Goal: Task Accomplishment & Management: Use online tool/utility

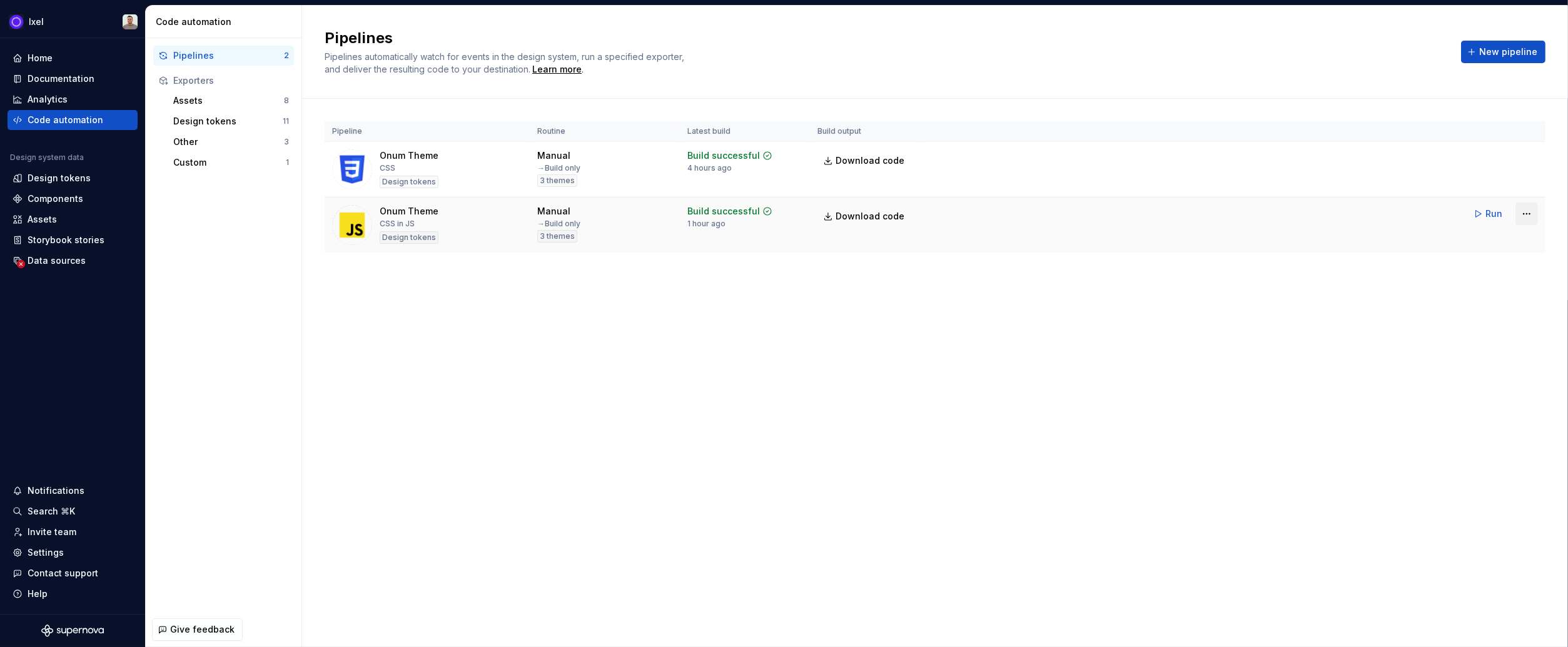
click at [1525, 217] on html "Ixel Home Documentation Analytics Code automation Design system data Design tok…" at bounding box center [784, 323] width 1568 height 647
click at [1488, 238] on div "Edit pipeline" at bounding box center [1511, 240] width 107 height 13
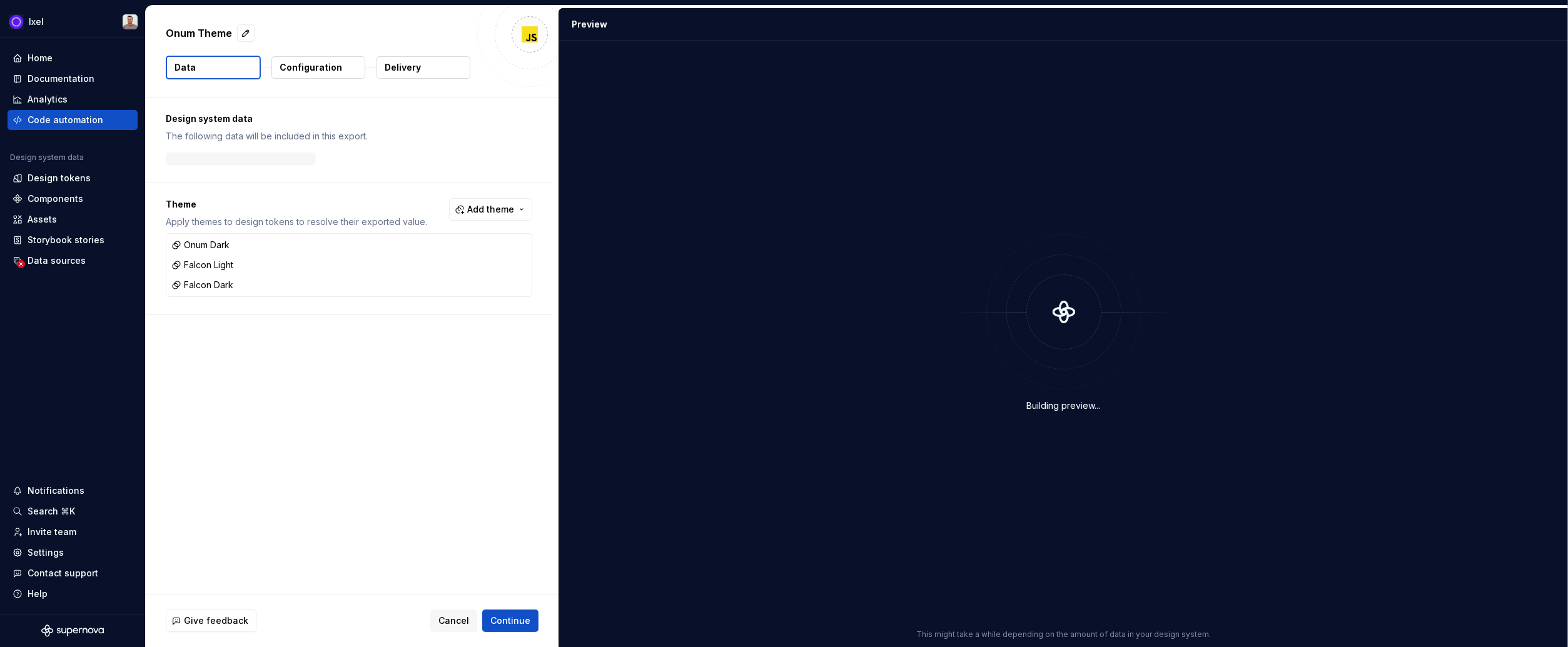
click at [1350, 279] on div "Building preview..." at bounding box center [1063, 323] width 994 height 550
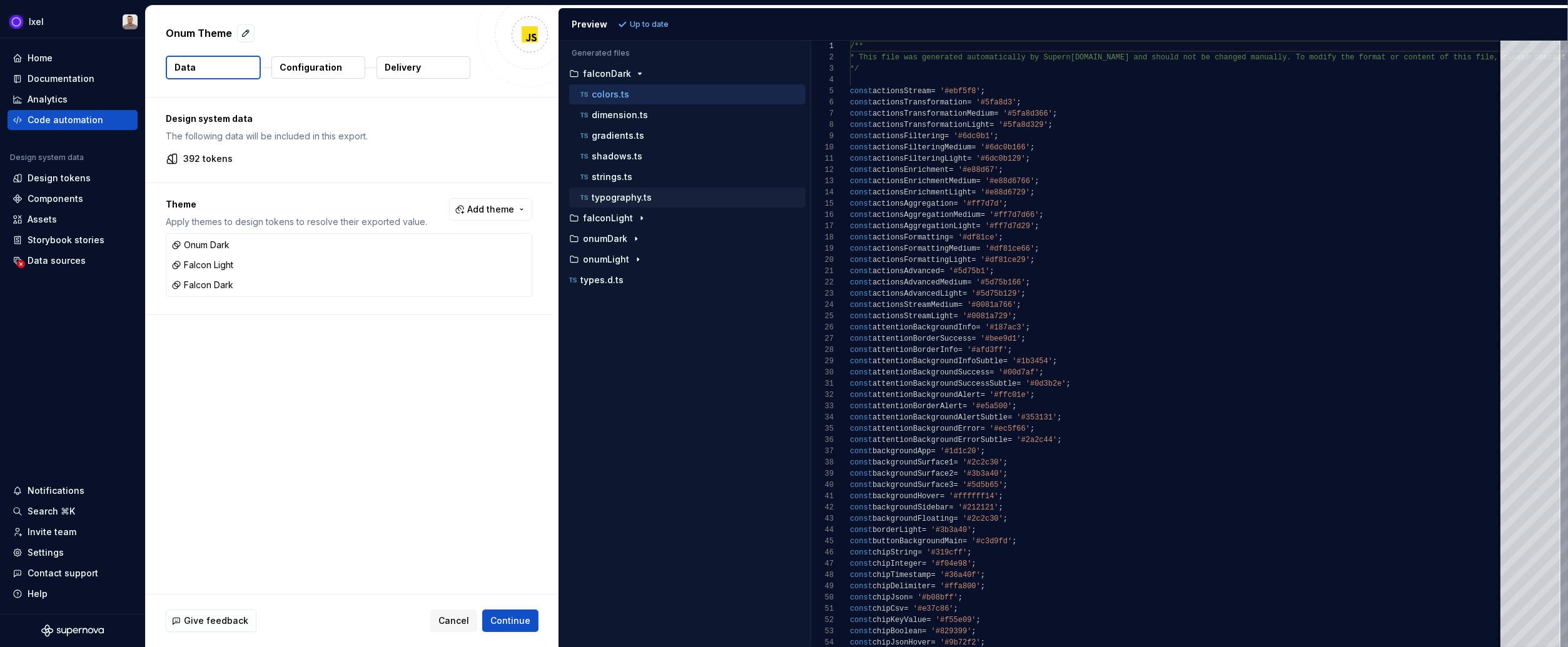
click at [636, 198] on p "typography.ts" at bounding box center [621, 198] width 60 height 10
type textarea "**********"
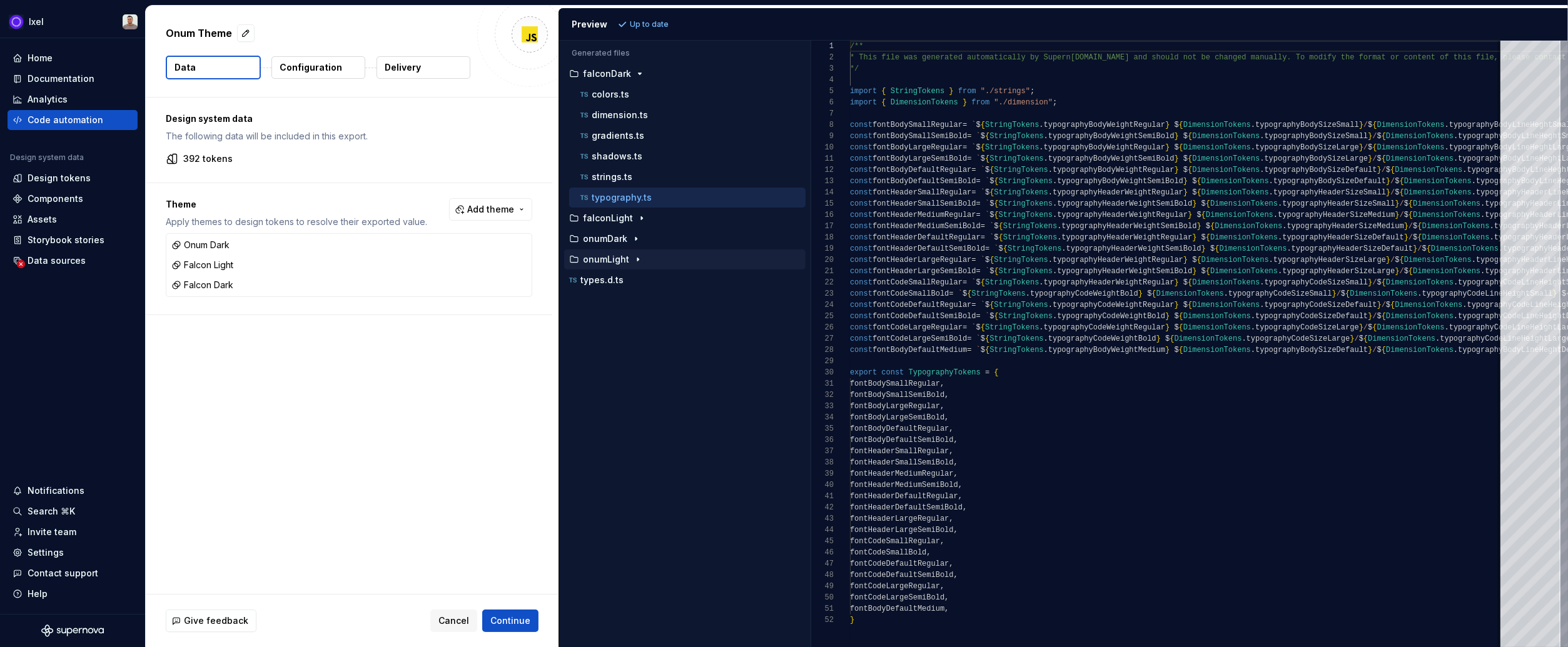
click at [599, 258] on p "onumLight" at bounding box center [606, 260] width 46 height 10
click at [597, 378] on p "typography.ts" at bounding box center [621, 383] width 60 height 10
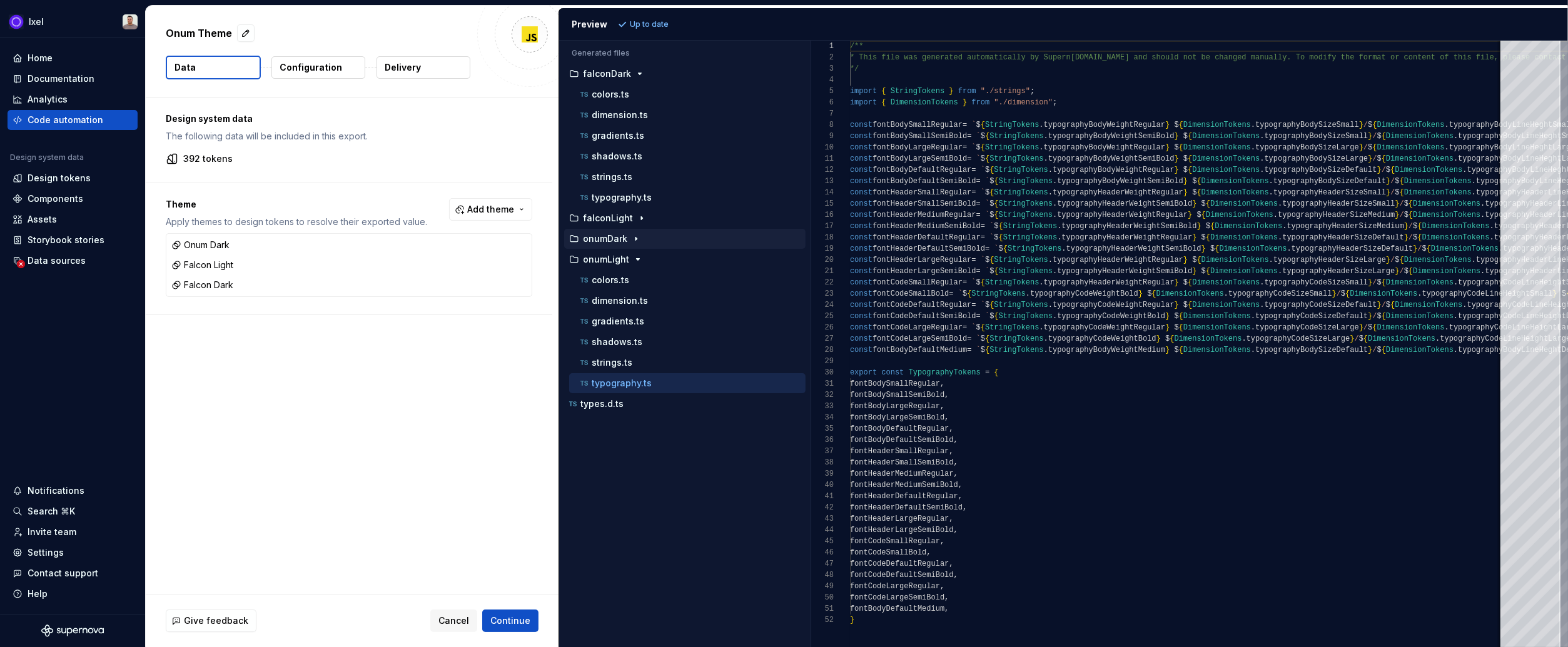
click at [615, 246] on div "onumDark" at bounding box center [685, 239] width 241 height 20
click at [613, 234] on p "onumDark" at bounding box center [605, 239] width 44 height 10
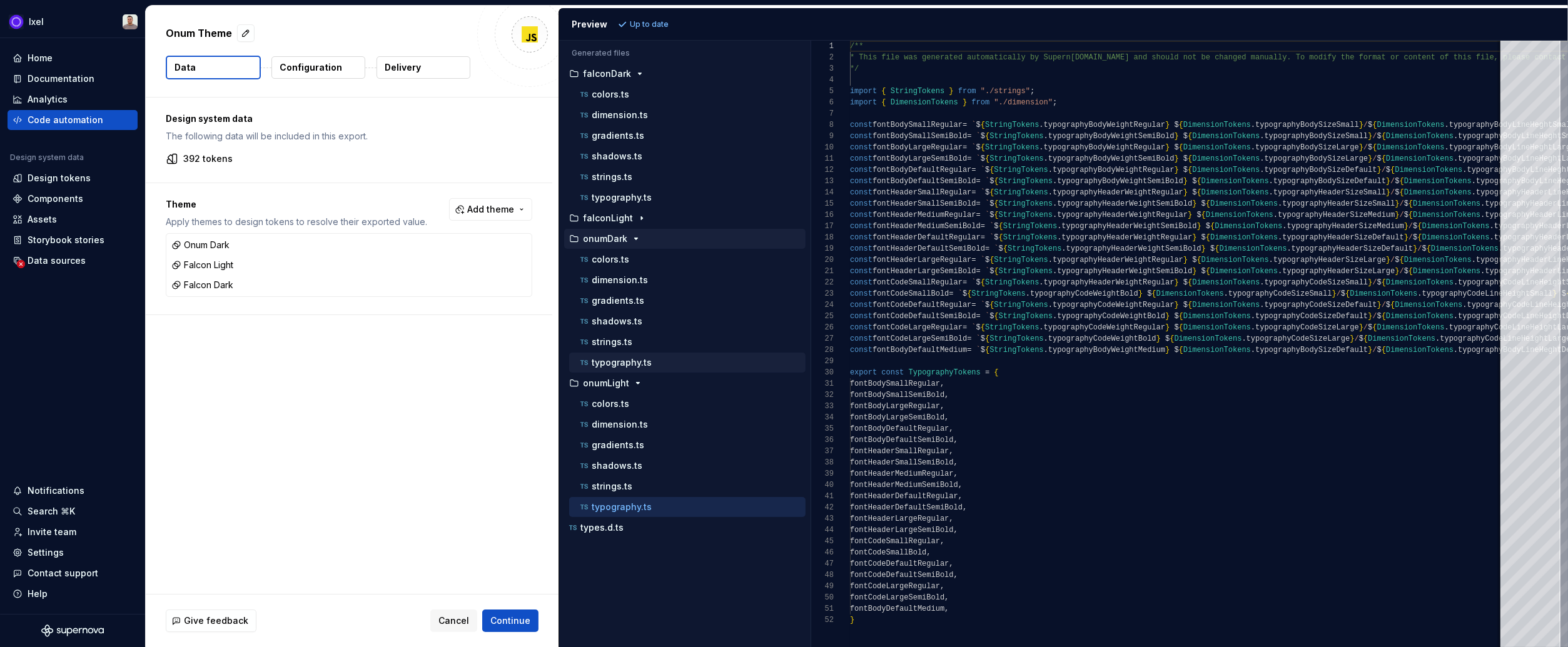
click at [601, 359] on p "typography.ts" at bounding box center [621, 363] width 60 height 10
click at [80, 178] on div "Design tokens" at bounding box center [59, 178] width 63 height 13
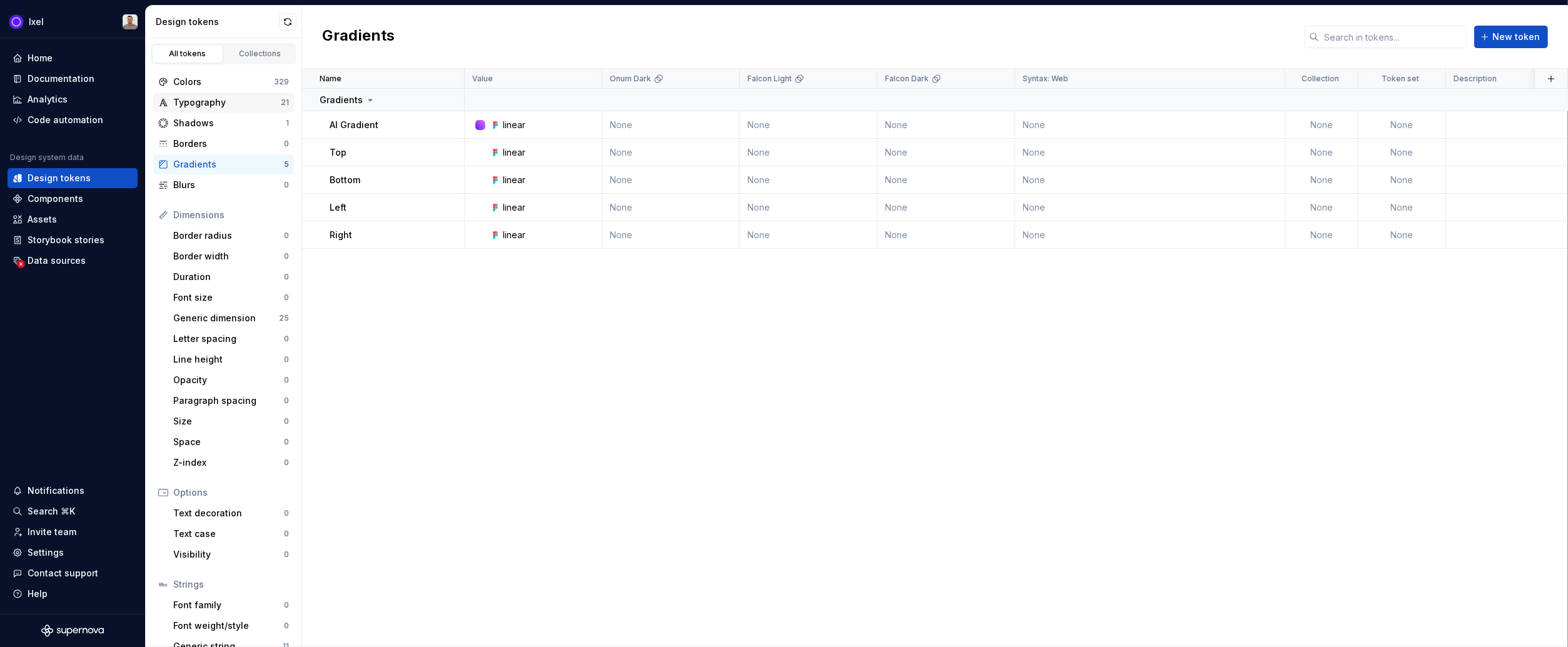
click at [206, 110] on div "Typography 21" at bounding box center [223, 103] width 140 height 20
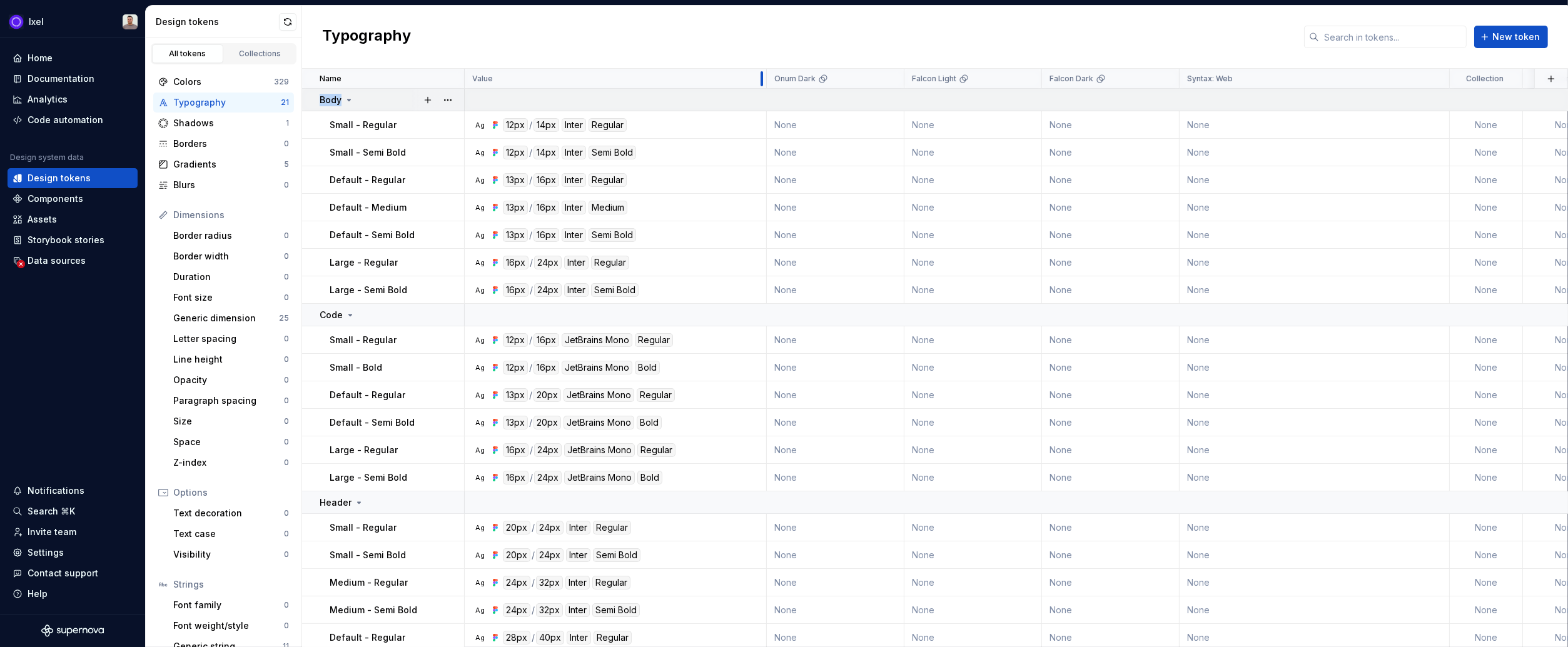
drag, startPoint x: 599, startPoint y: 76, endPoint x: 770, endPoint y: 97, distance: 172.3
click at [773, 95] on table "Name Value Onum Dark Falcon Light Falcon Dark Syntax: Web Collection Token set …" at bounding box center [1079, 401] width 1554 height 665
click at [210, 291] on div "Font size" at bounding box center [228, 297] width 111 height 13
